Goal: Task Accomplishment & Management: Manage account settings

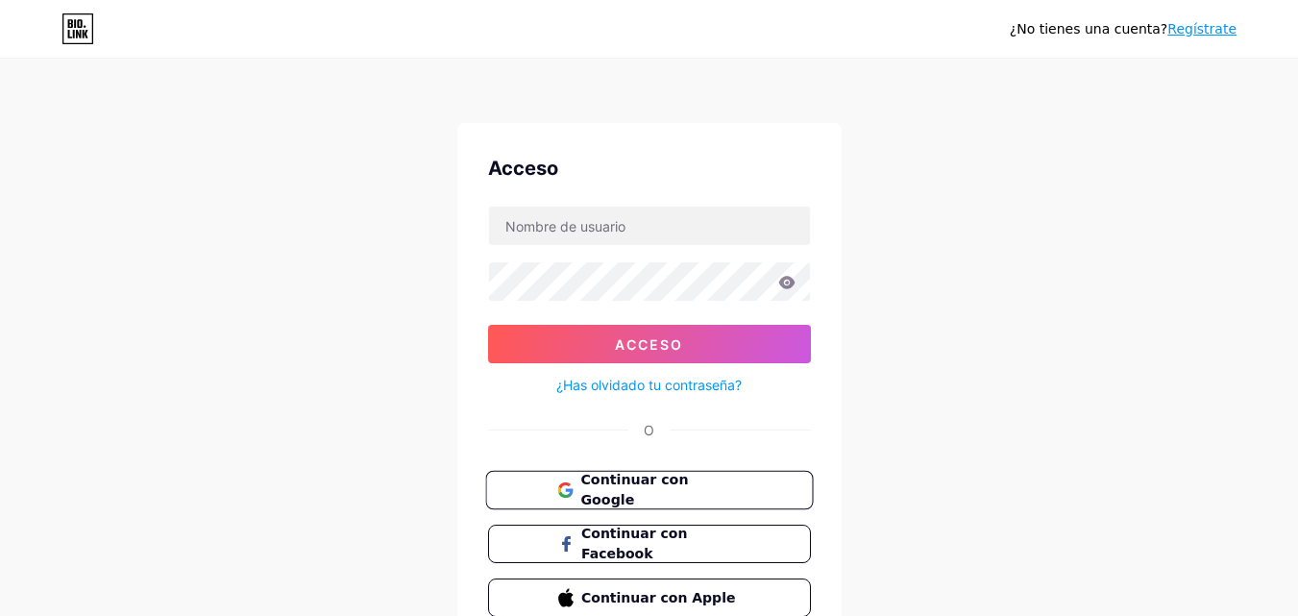
click at [662, 491] on font "Continuar con Google" at bounding box center [634, 490] width 108 height 37
click at [688, 489] on font "Continuar con Google" at bounding box center [634, 490] width 108 height 37
